Goal: Navigation & Orientation: Go to known website

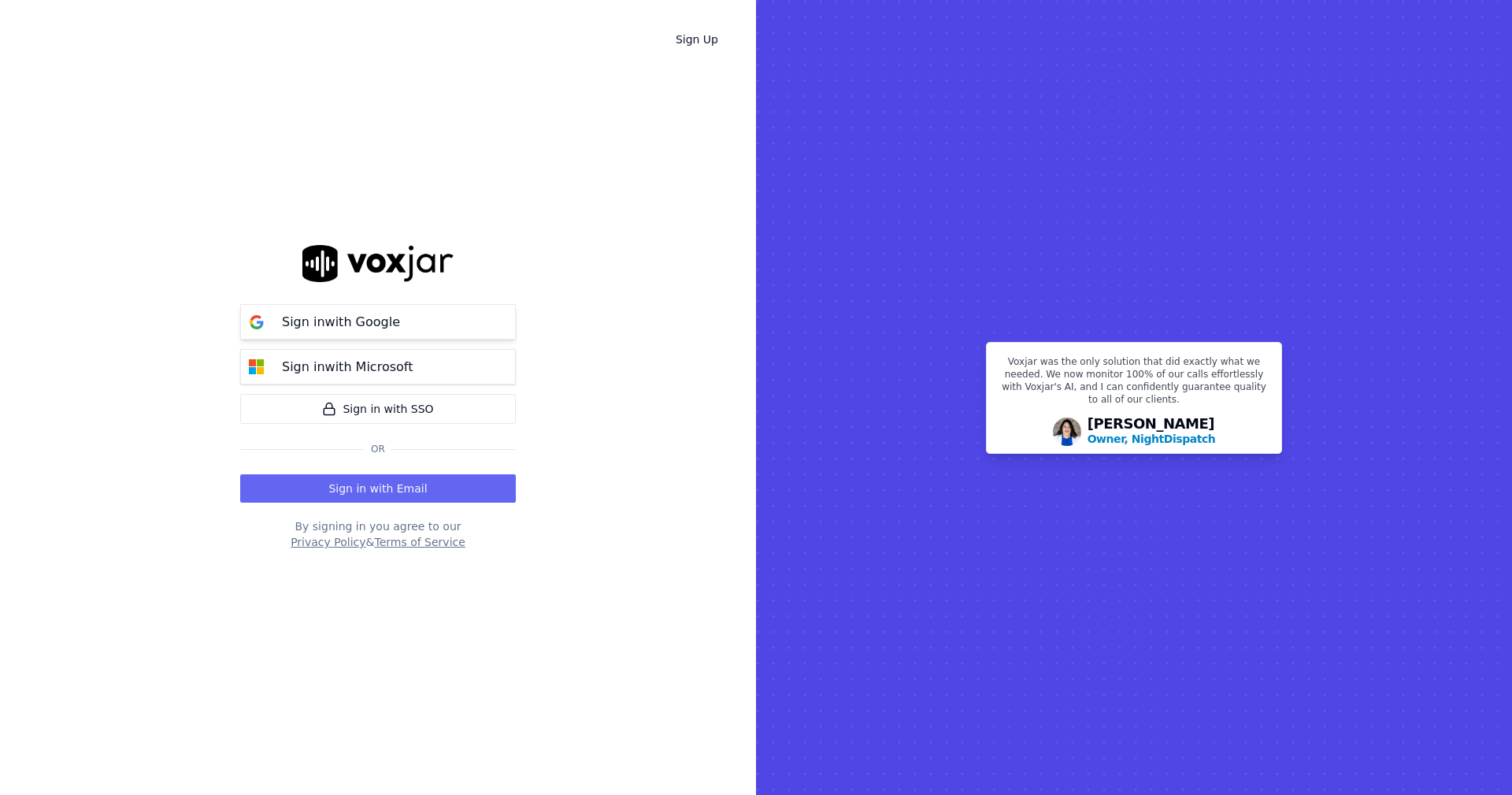
click at [365, 316] on p "Sign in with Google" at bounding box center [341, 322] width 118 height 19
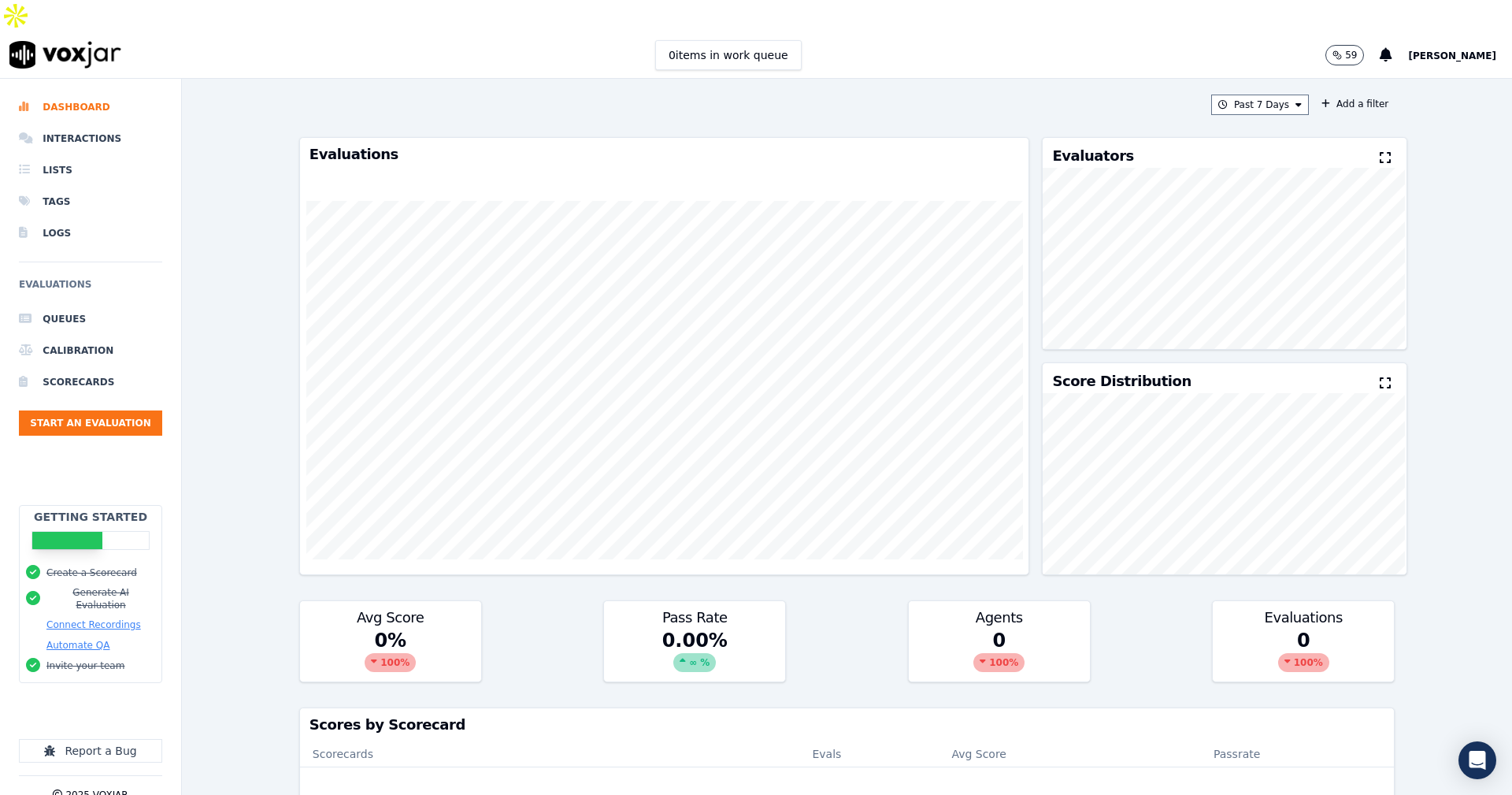
scroll to position [412, 0]
